Goal: Task Accomplishment & Management: Complete application form

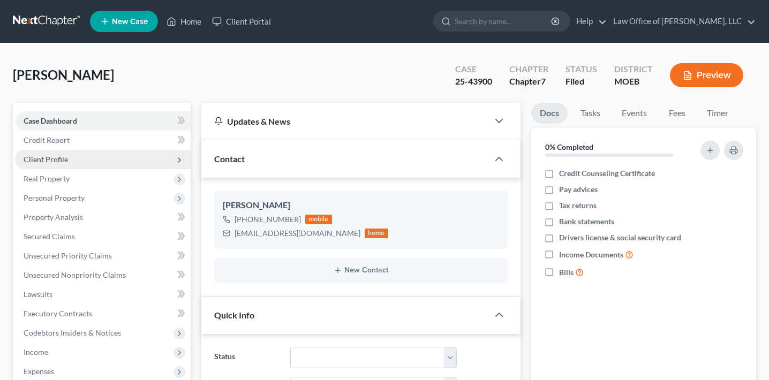
click at [87, 162] on span "Client Profile" at bounding box center [103, 159] width 176 height 19
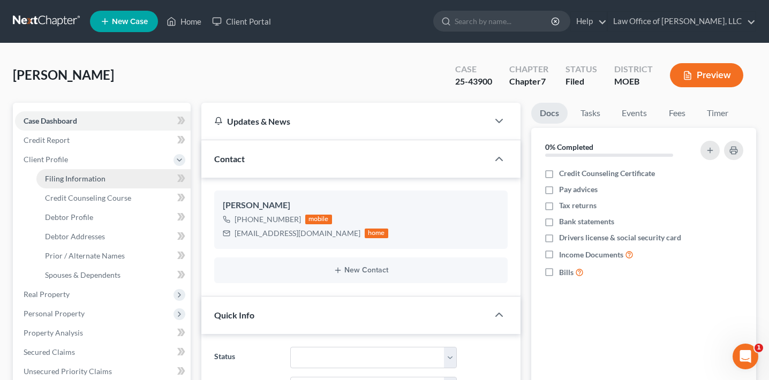
click at [87, 174] on span "Filing Information" at bounding box center [75, 178] width 60 height 9
select select "1"
select select "0"
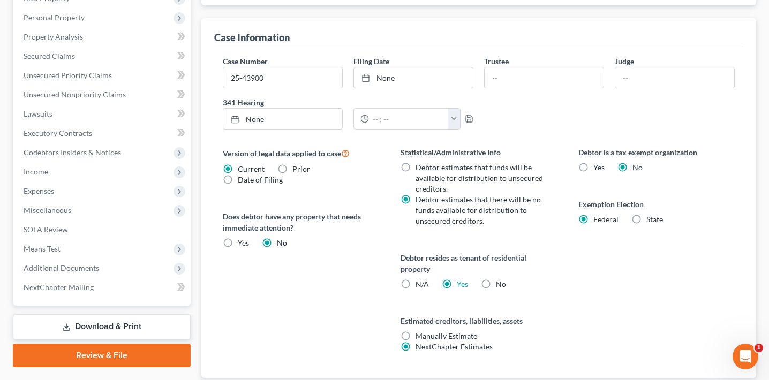
scroll to position [299, 0]
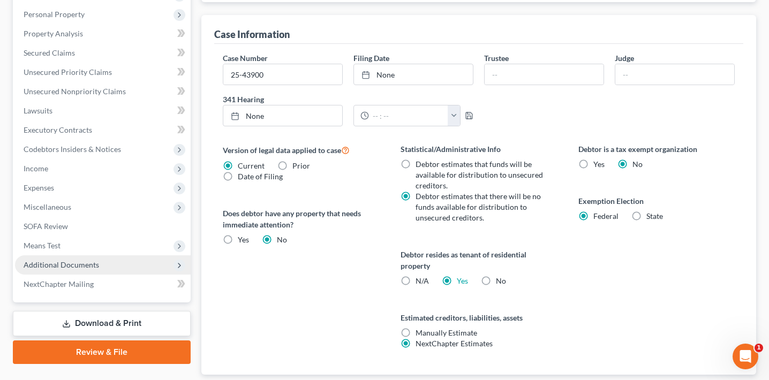
click at [107, 269] on span "Additional Documents" at bounding box center [103, 264] width 176 height 19
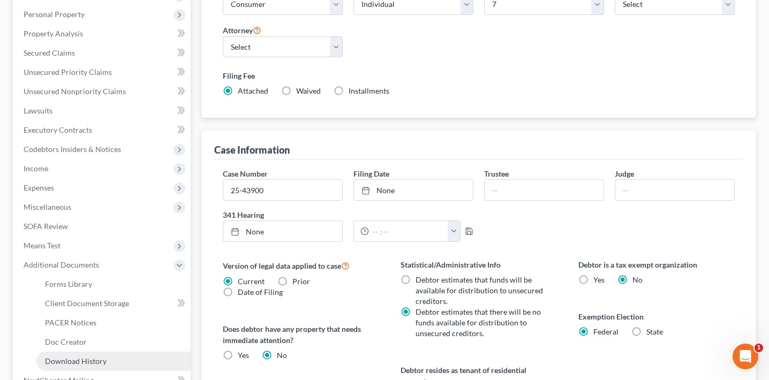
scroll to position [217, 0]
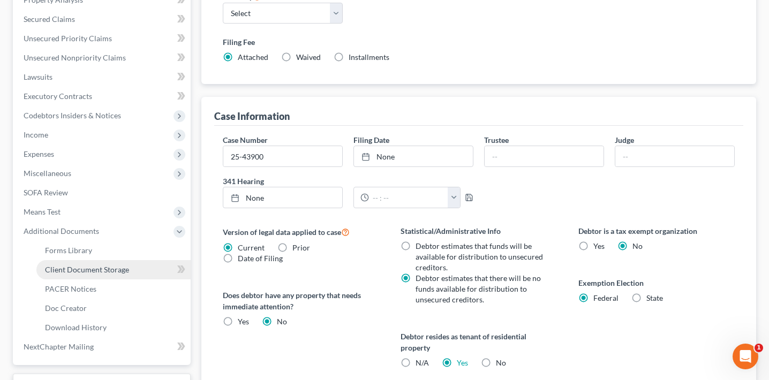
click at [102, 266] on span "Client Document Storage" at bounding box center [87, 269] width 84 height 9
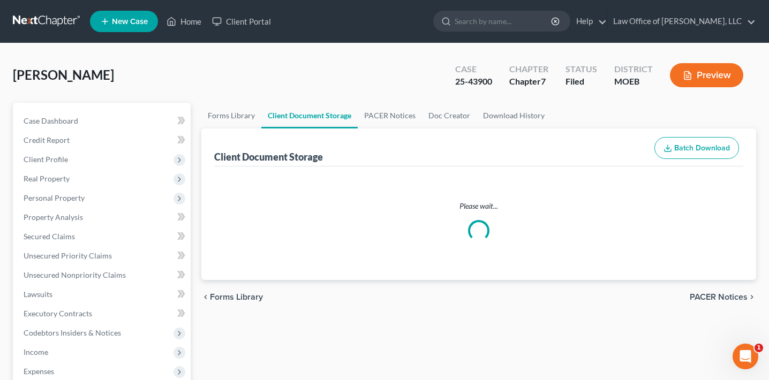
select select "9"
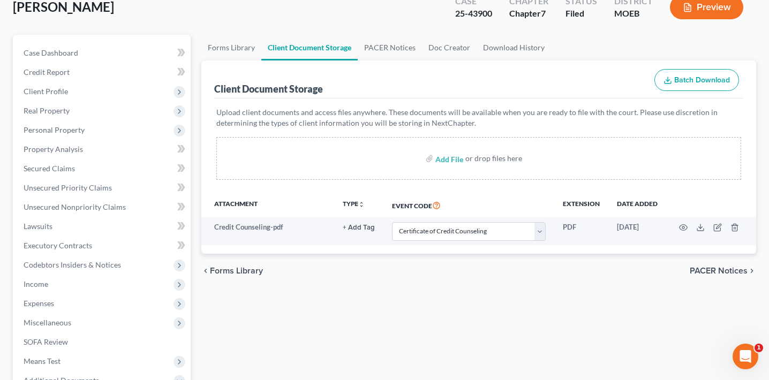
scroll to position [69, 0]
